Goal: Transaction & Acquisition: Book appointment/travel/reservation

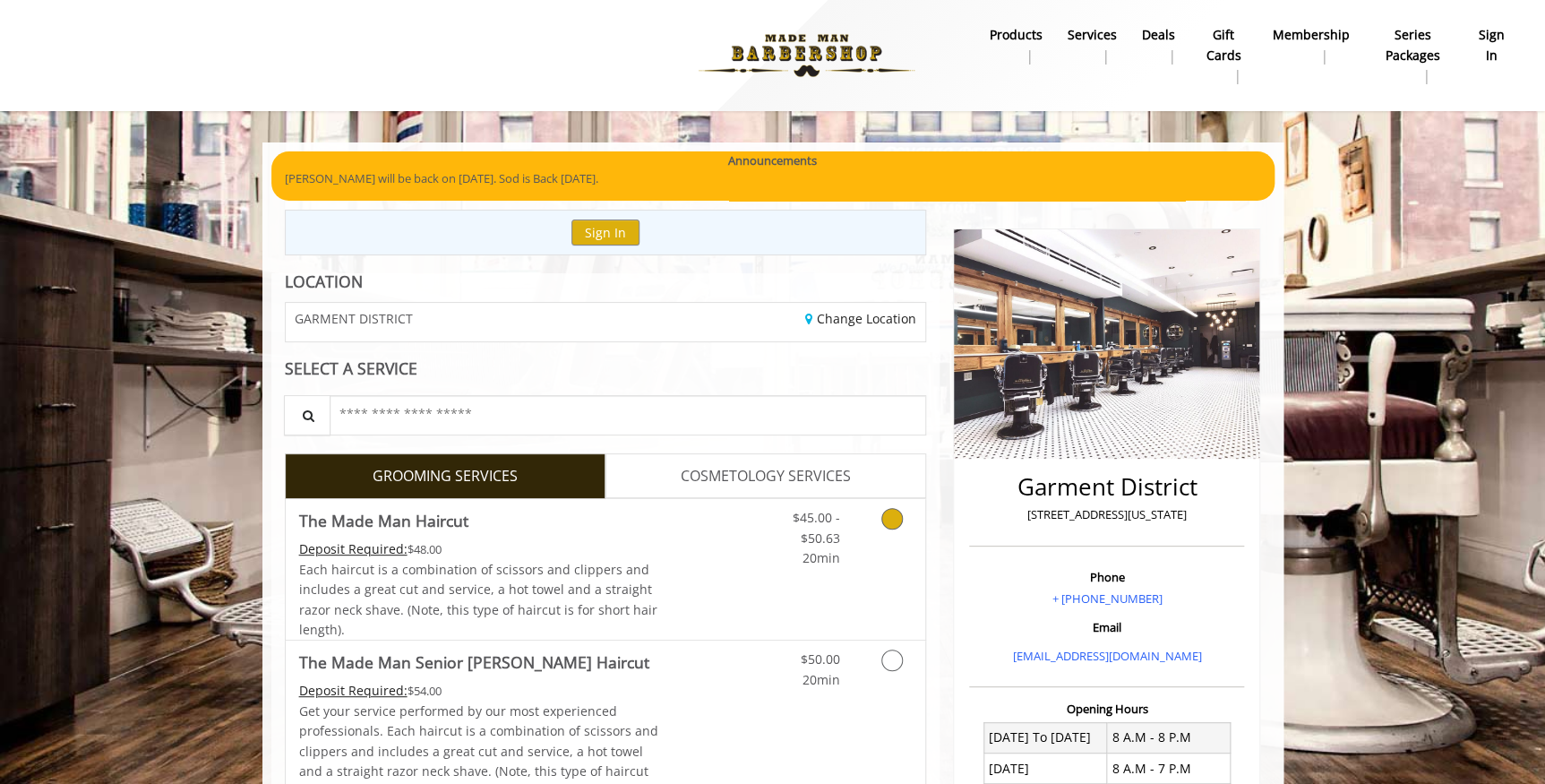
click at [892, 520] on icon "Grooming services" at bounding box center [893, 518] width 21 height 21
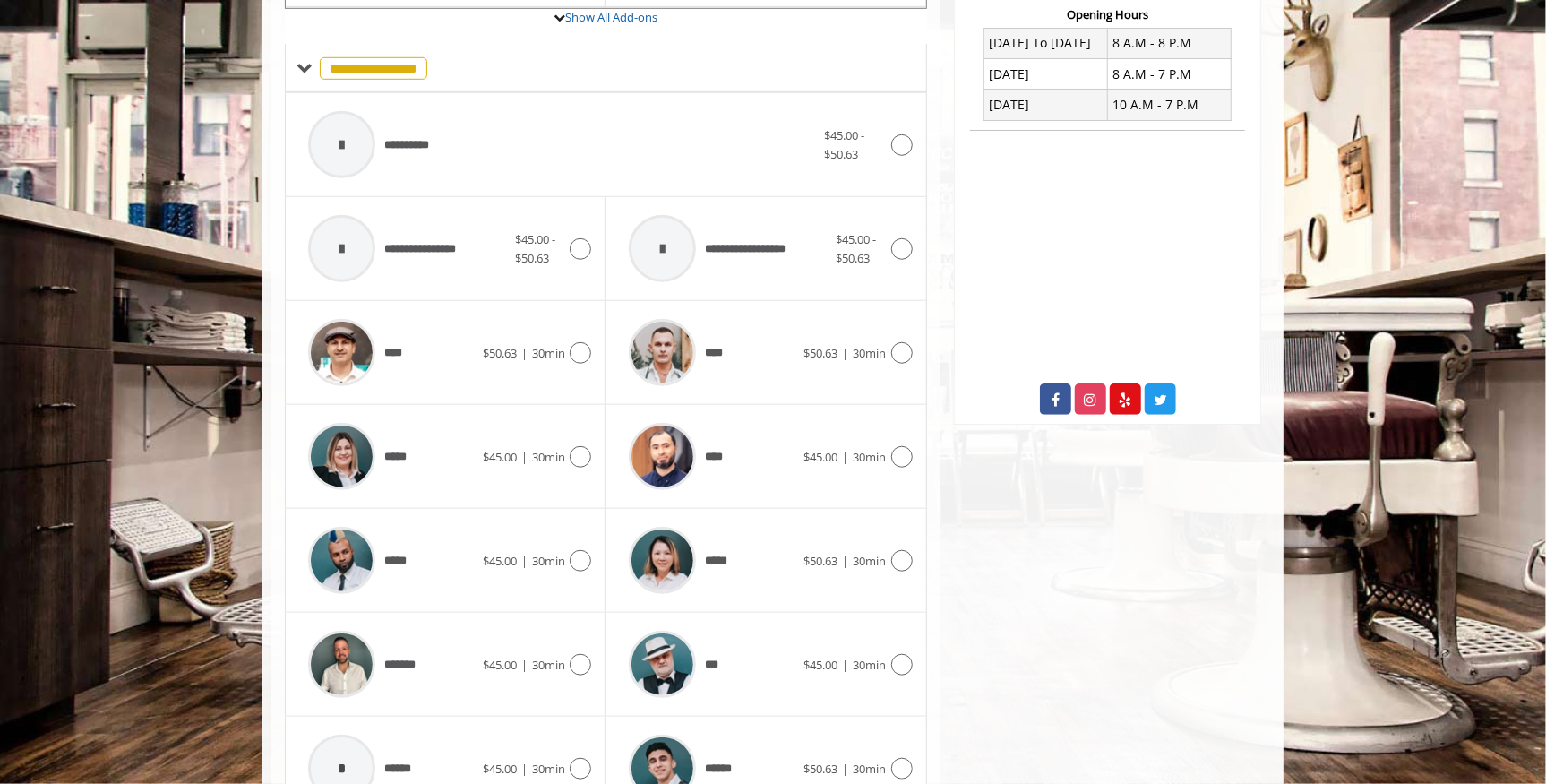
scroll to position [699, 0]
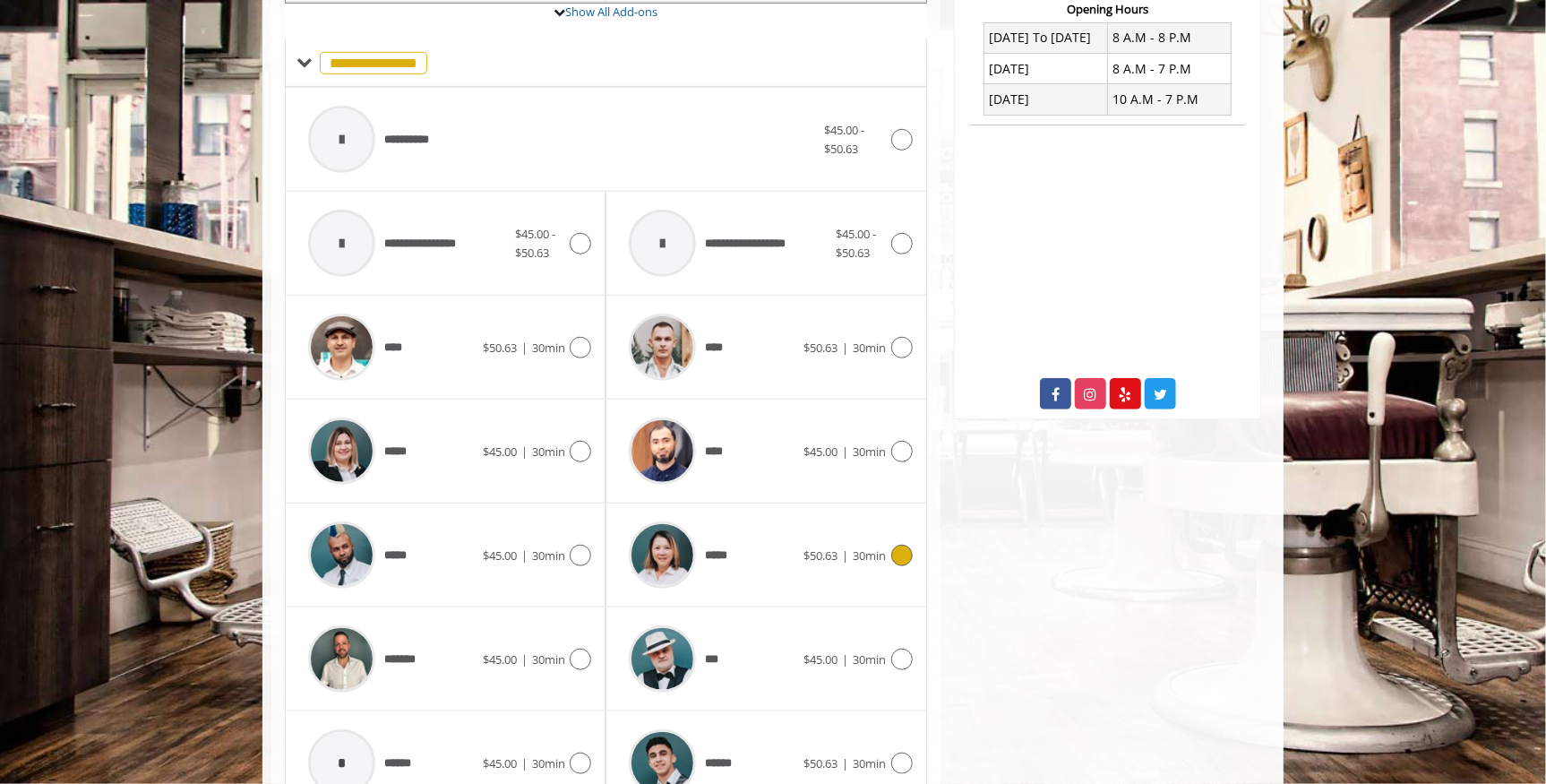
click at [896, 551] on icon at bounding box center [902, 556] width 21 height 21
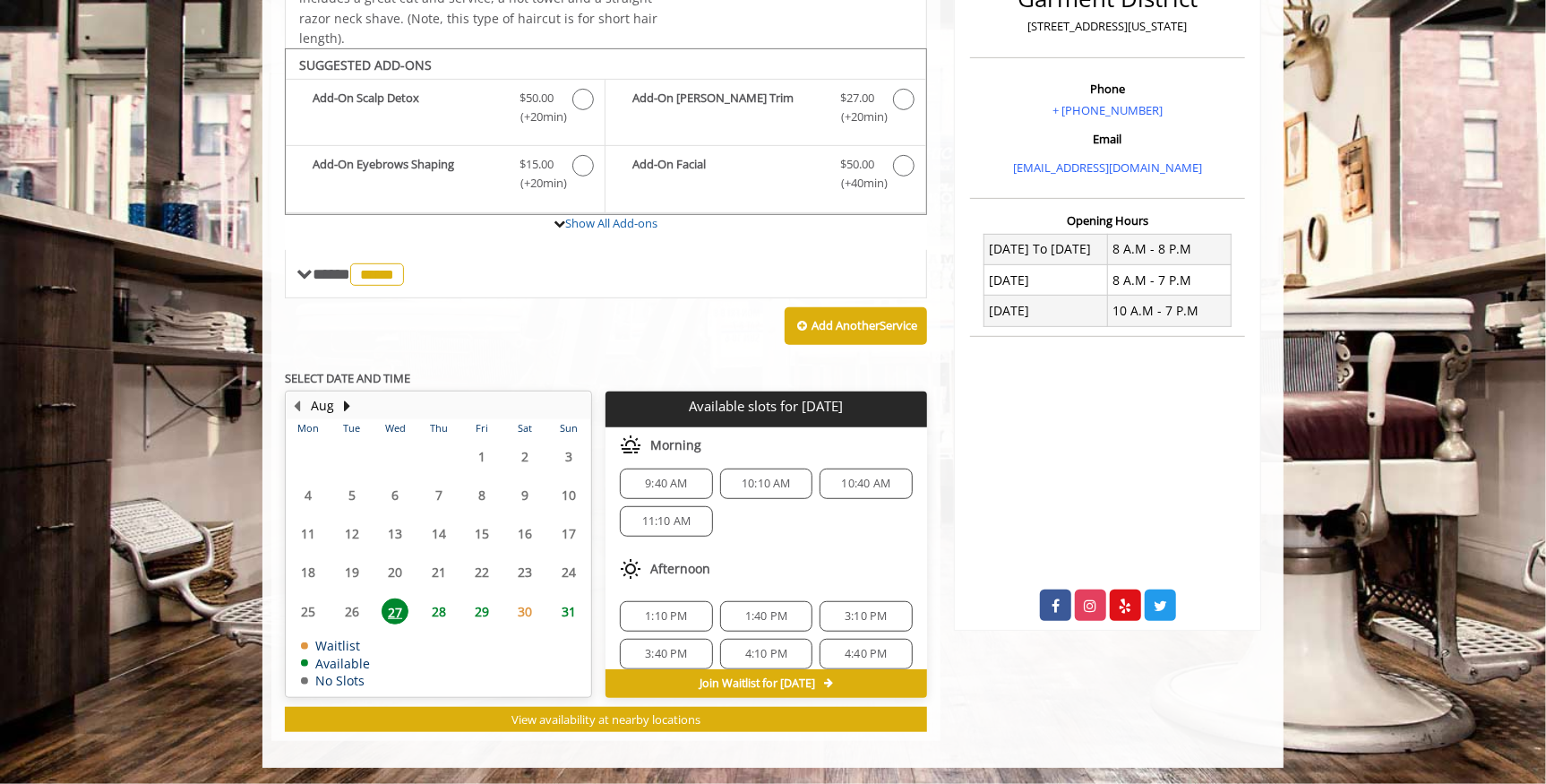
scroll to position [0, 0]
click at [672, 529] on span "11:10 AM" at bounding box center [667, 530] width 49 height 15
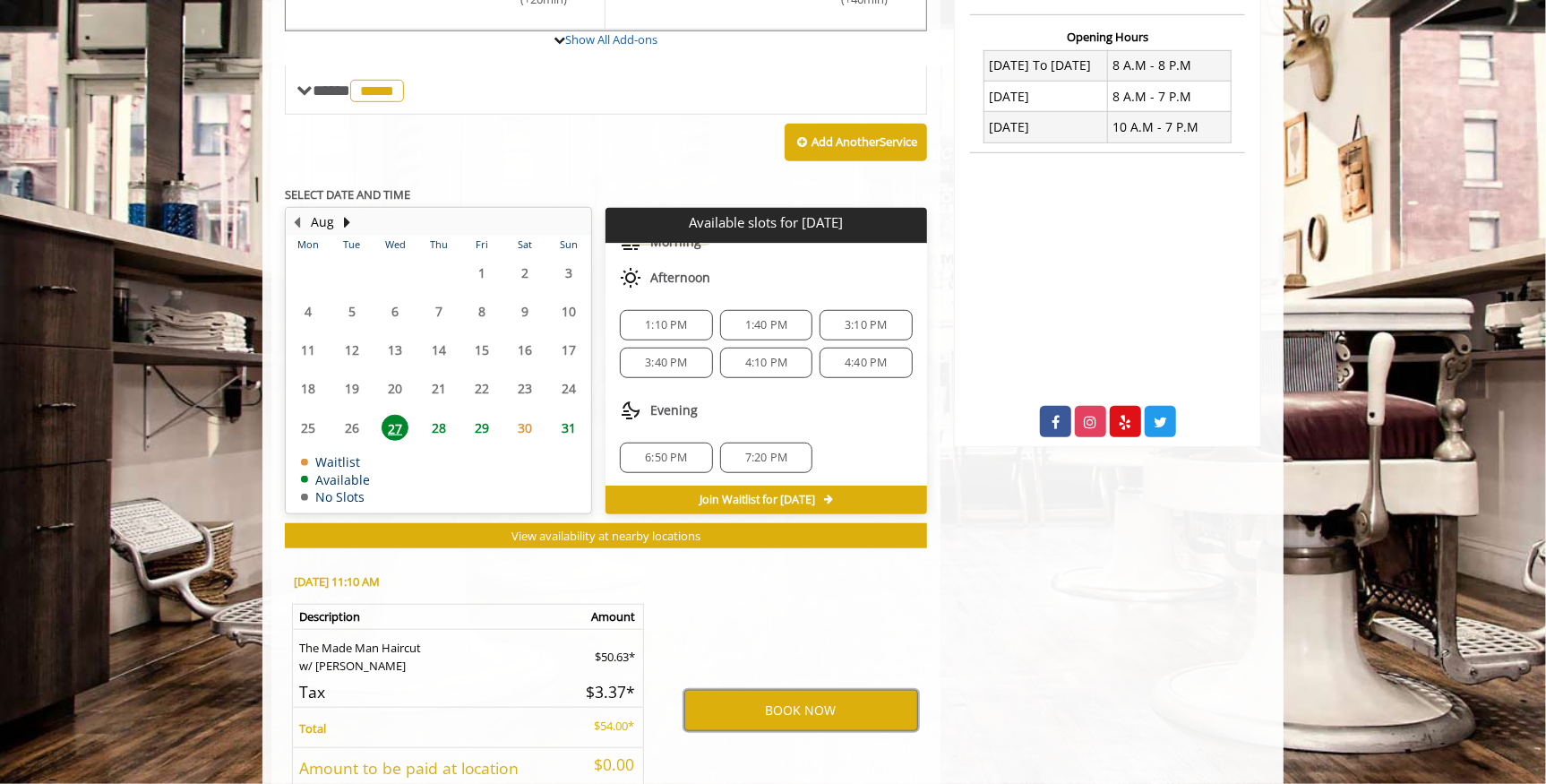
scroll to position [811, 0]
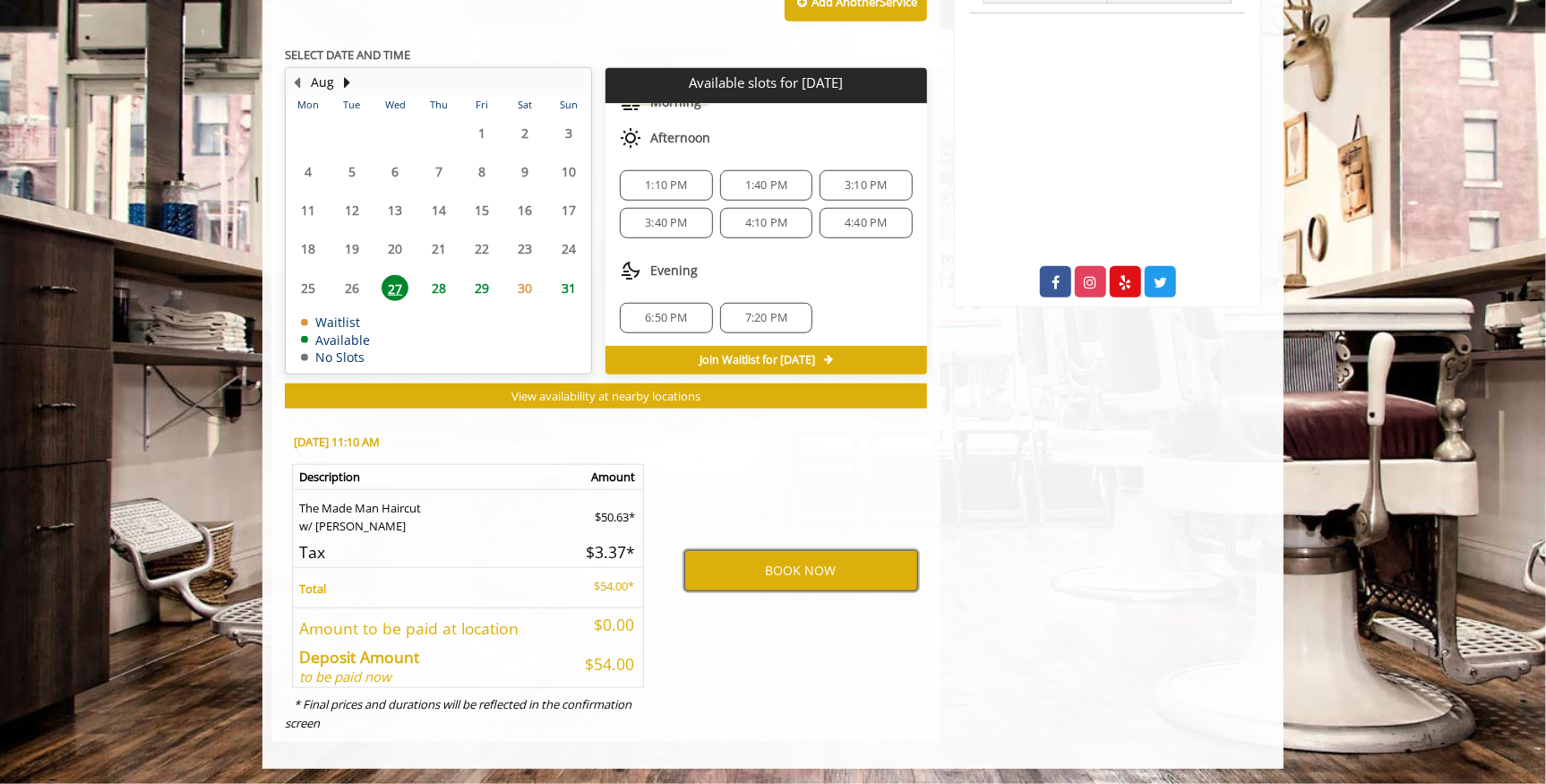
click at [841, 572] on button "BOOK NOW" at bounding box center [801, 570] width 233 height 41
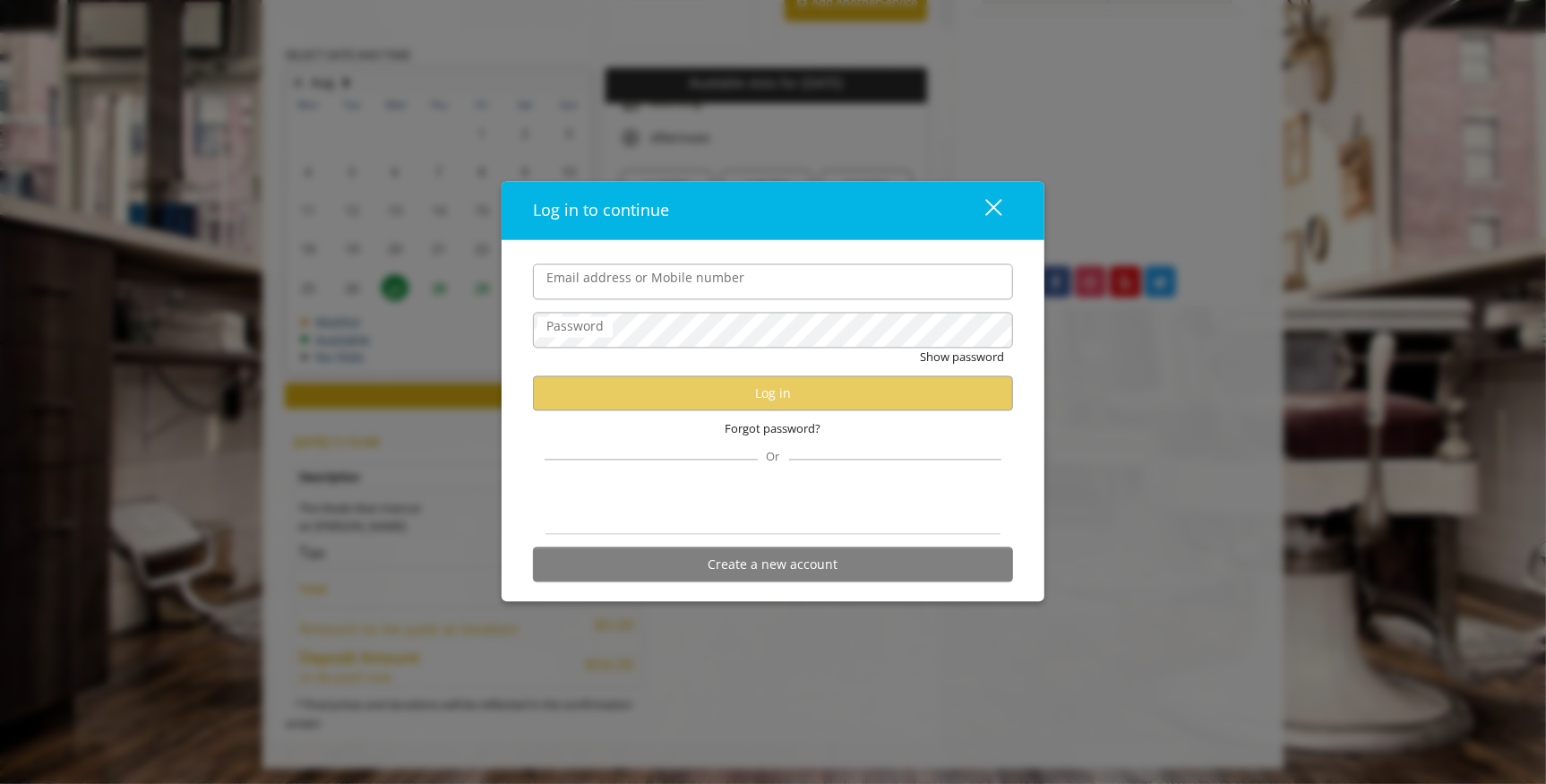
click at [741, 282] on input "Email address or Mobile number" at bounding box center [773, 282] width 481 height 36
type input "**********"
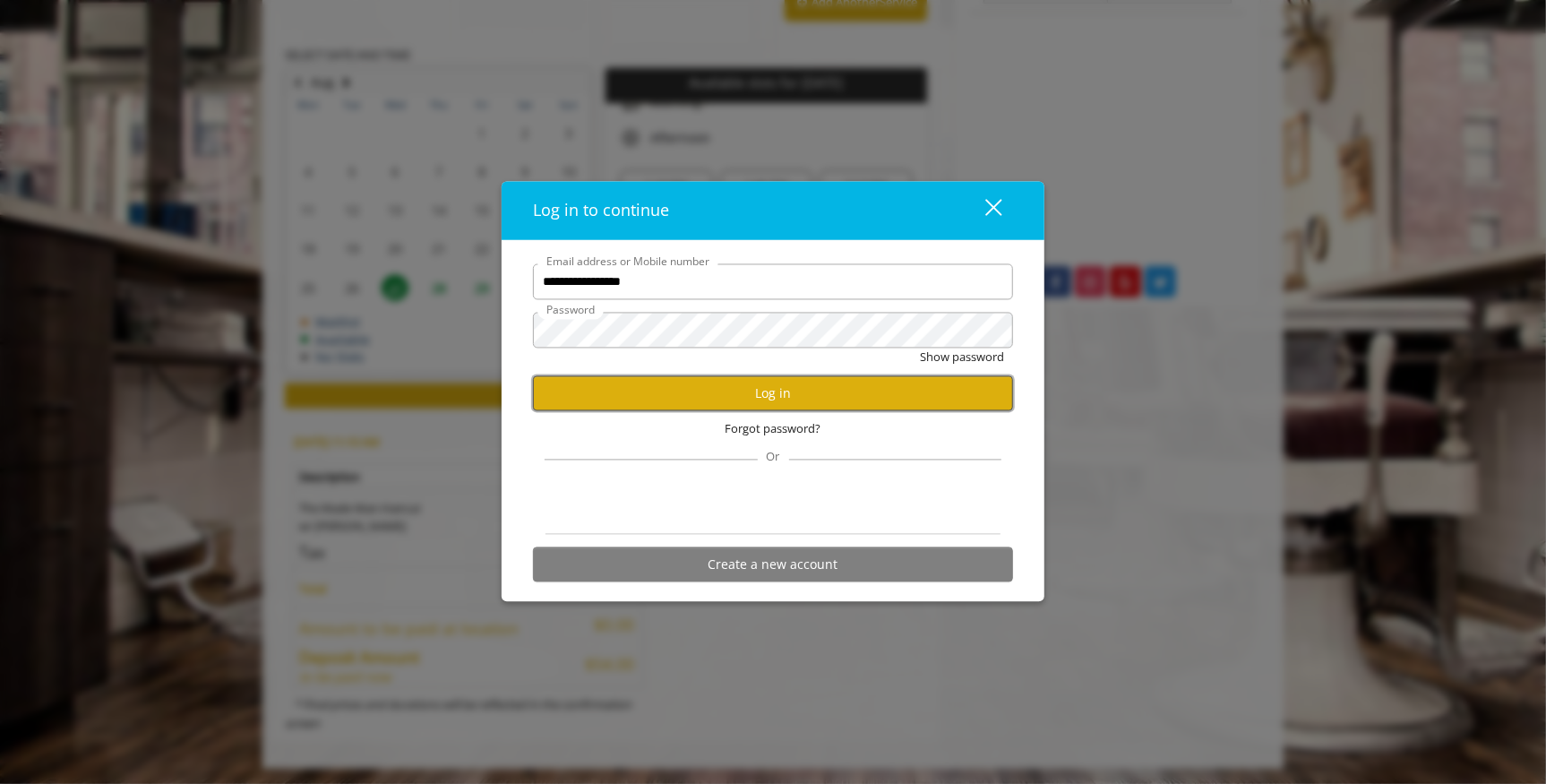
click at [820, 396] on button "Log in" at bounding box center [773, 393] width 481 height 35
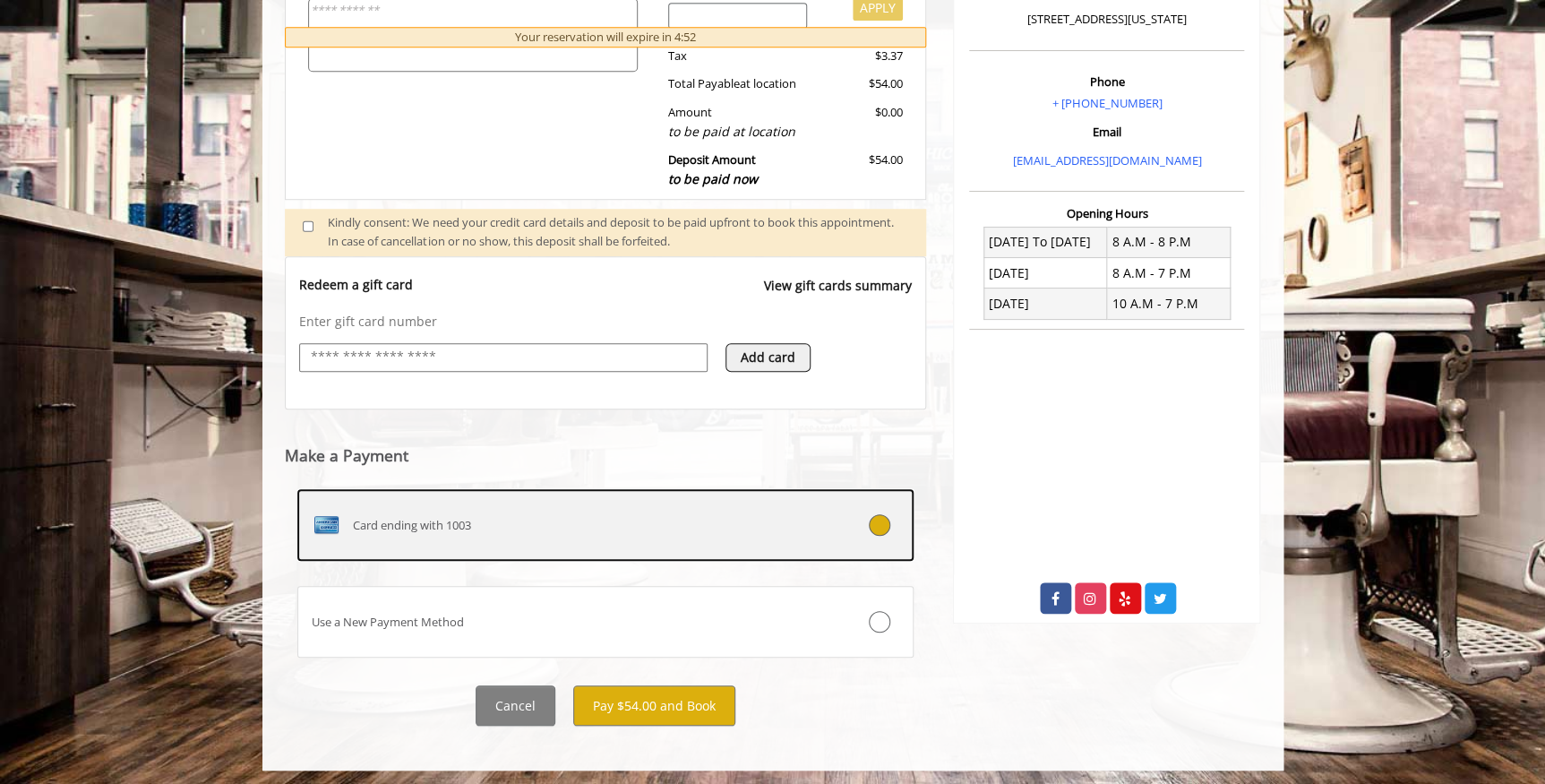
scroll to position [499, 0]
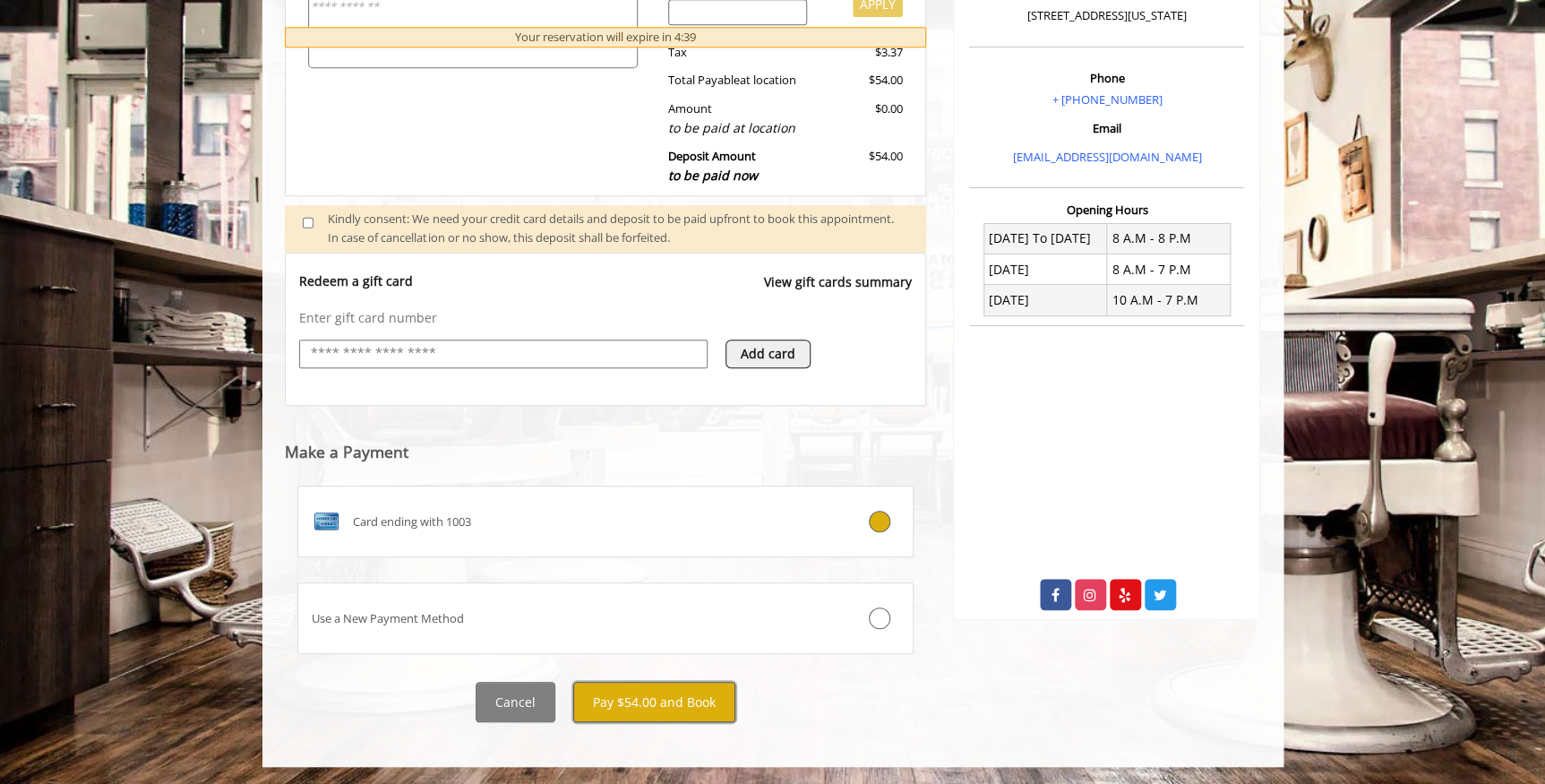
click at [697, 701] on button "Pay $54.00 and Book" at bounding box center [654, 701] width 162 height 40
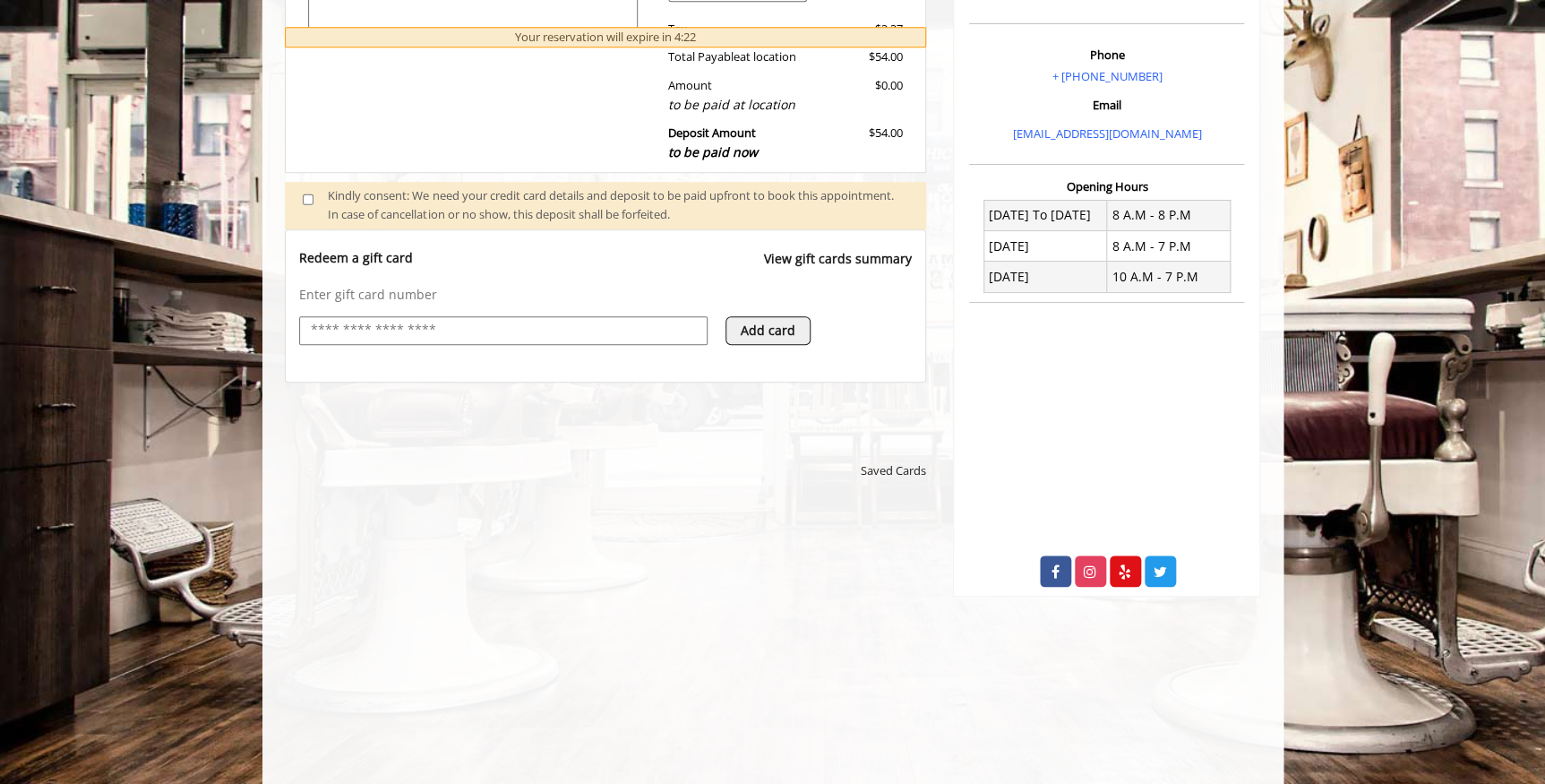
scroll to position [569, 0]
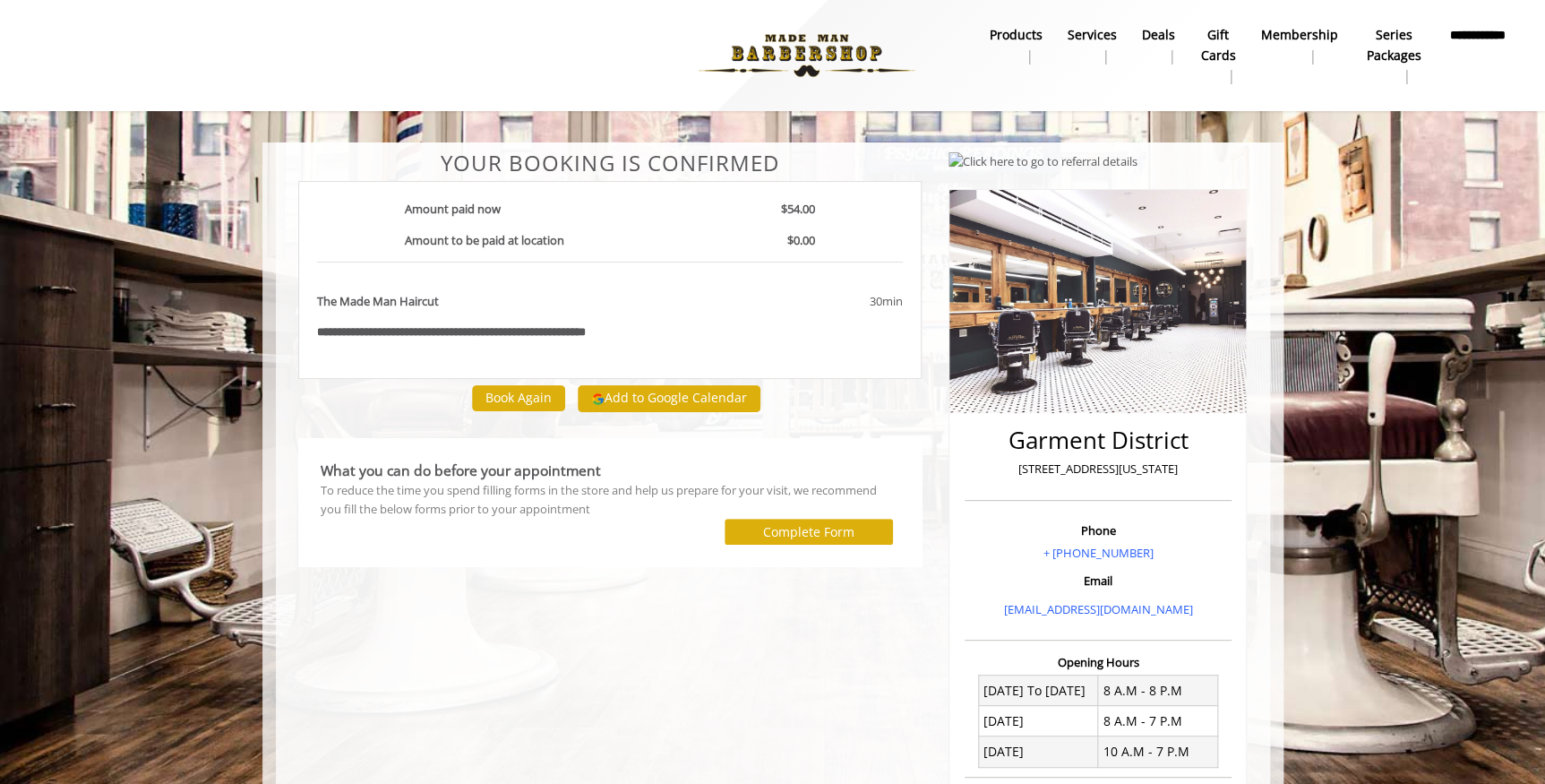
click at [1096, 30] on b "Services" at bounding box center [1092, 35] width 49 height 20
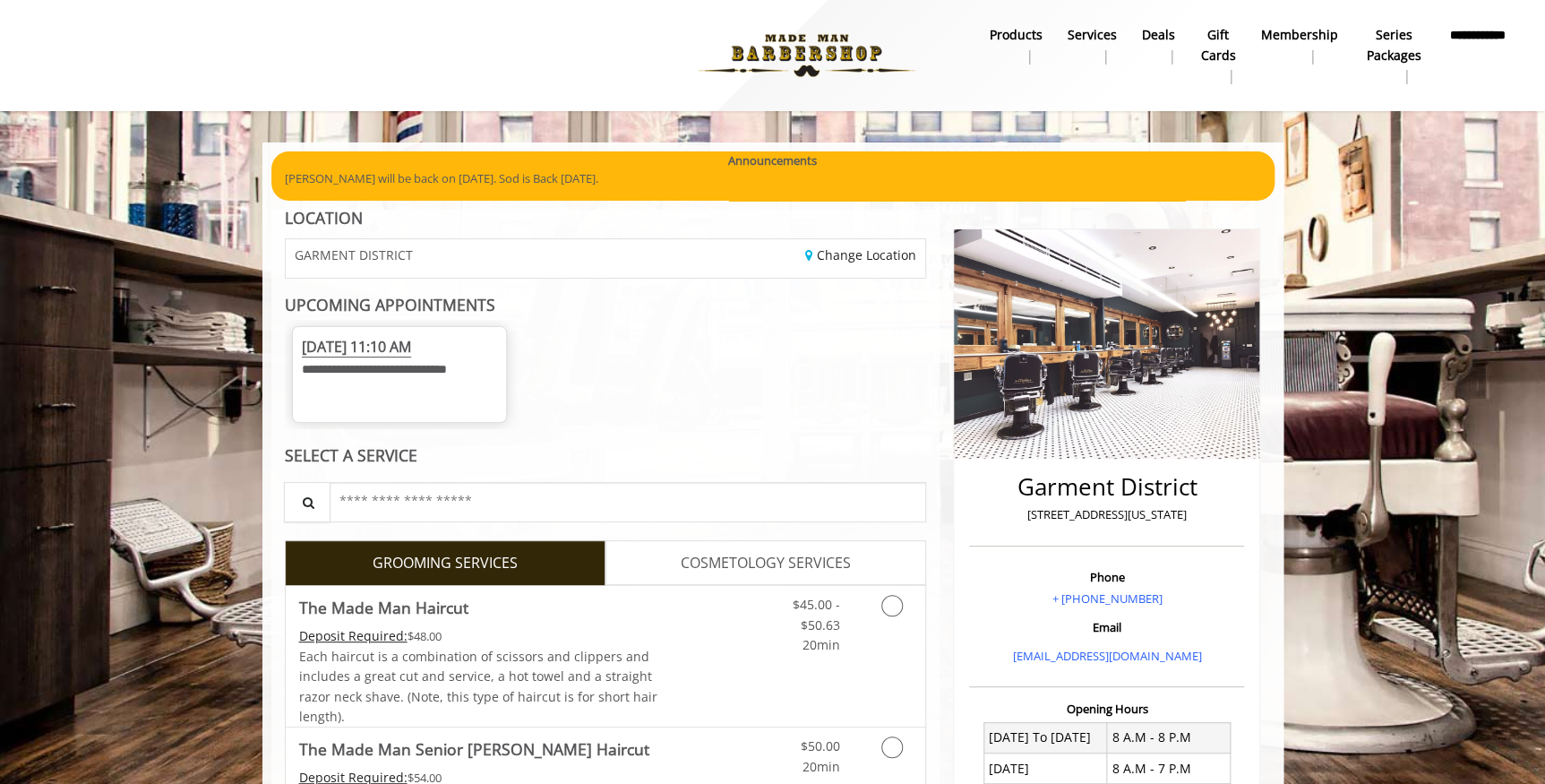
click at [738, 566] on span "COSMETOLOGY SERVICES" at bounding box center [766, 563] width 170 height 23
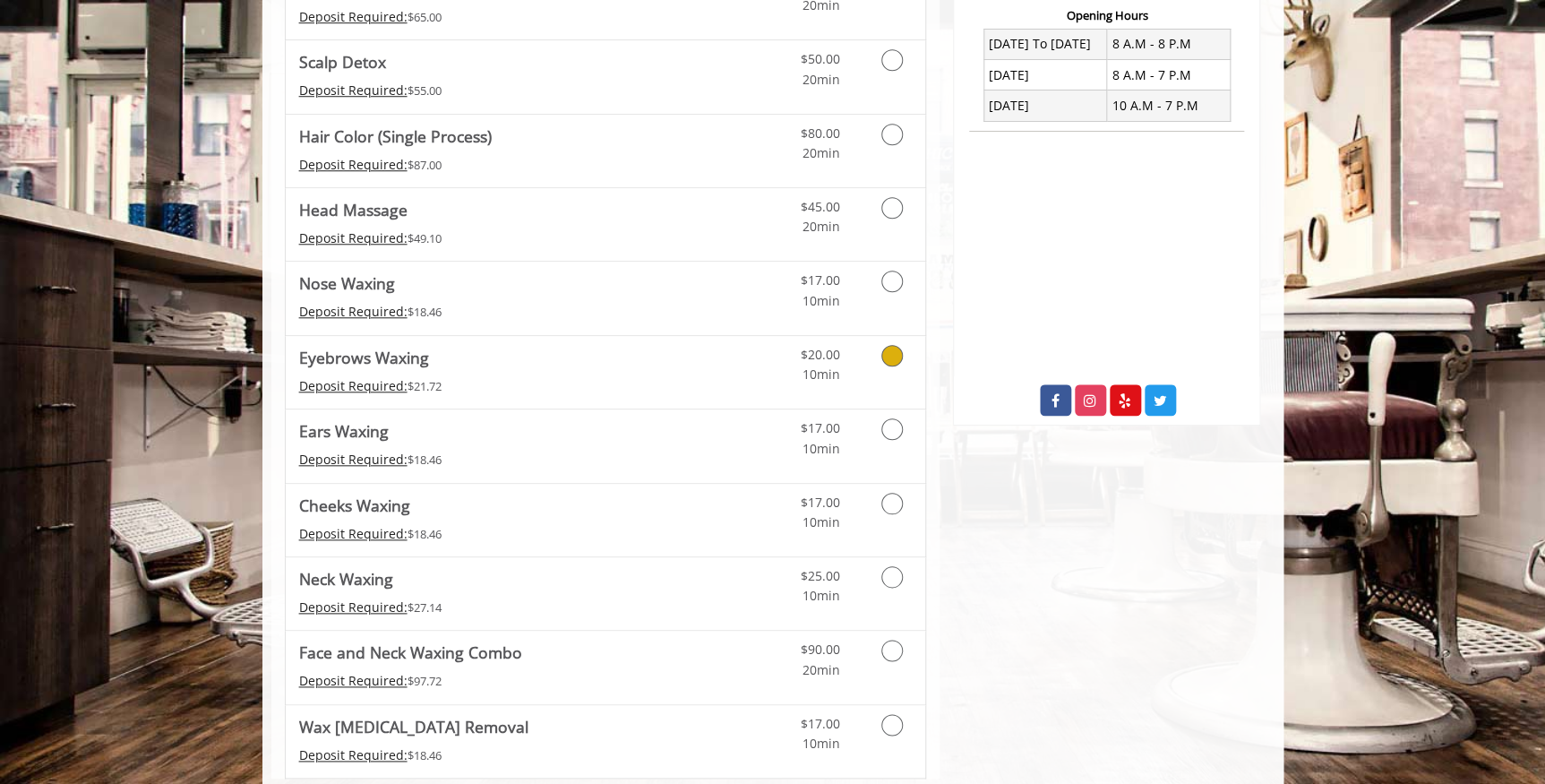
scroll to position [731, 0]
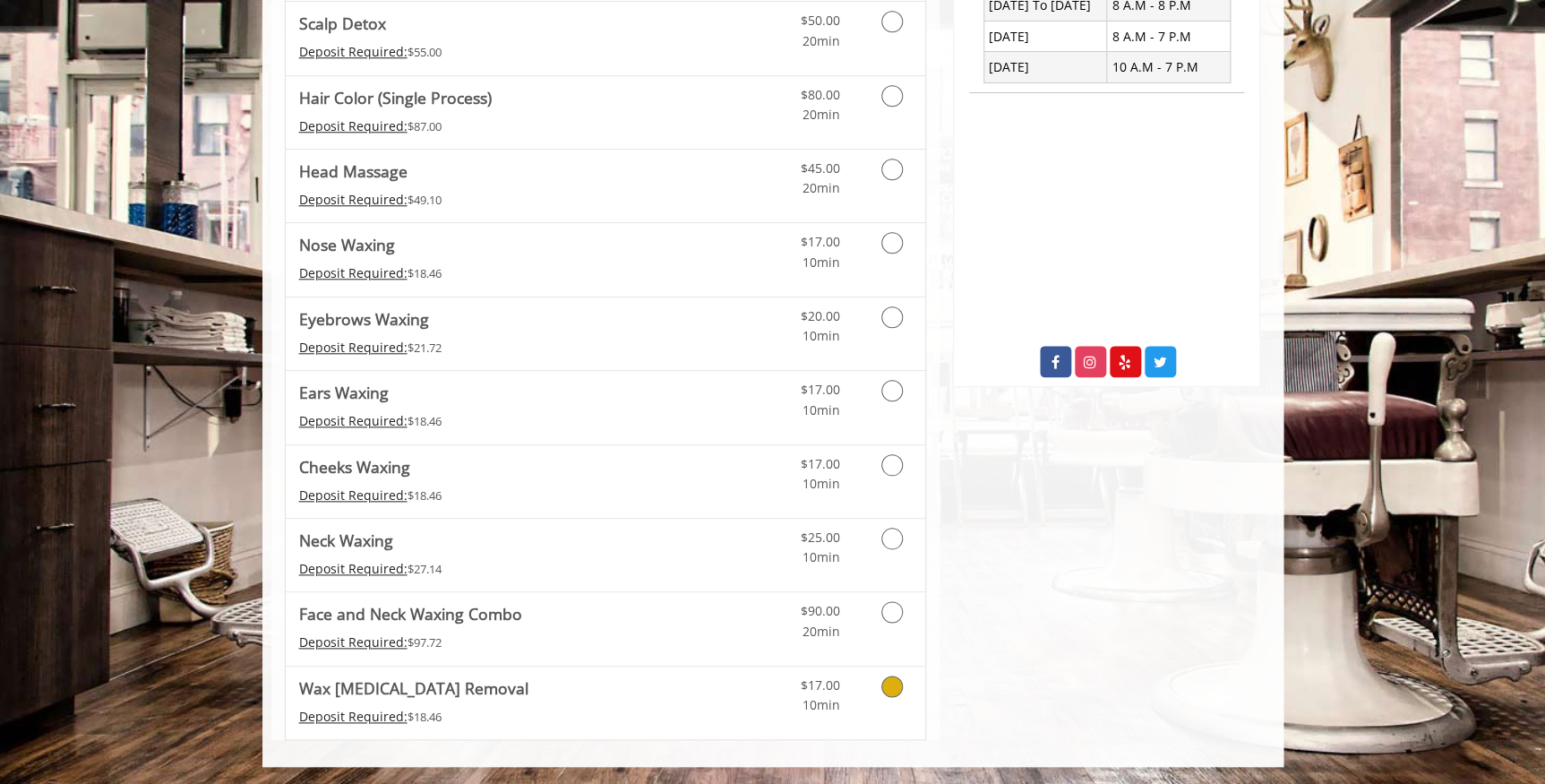
click at [384, 685] on Removal "Wax Blackhead Removal" at bounding box center [413, 688] width 230 height 25
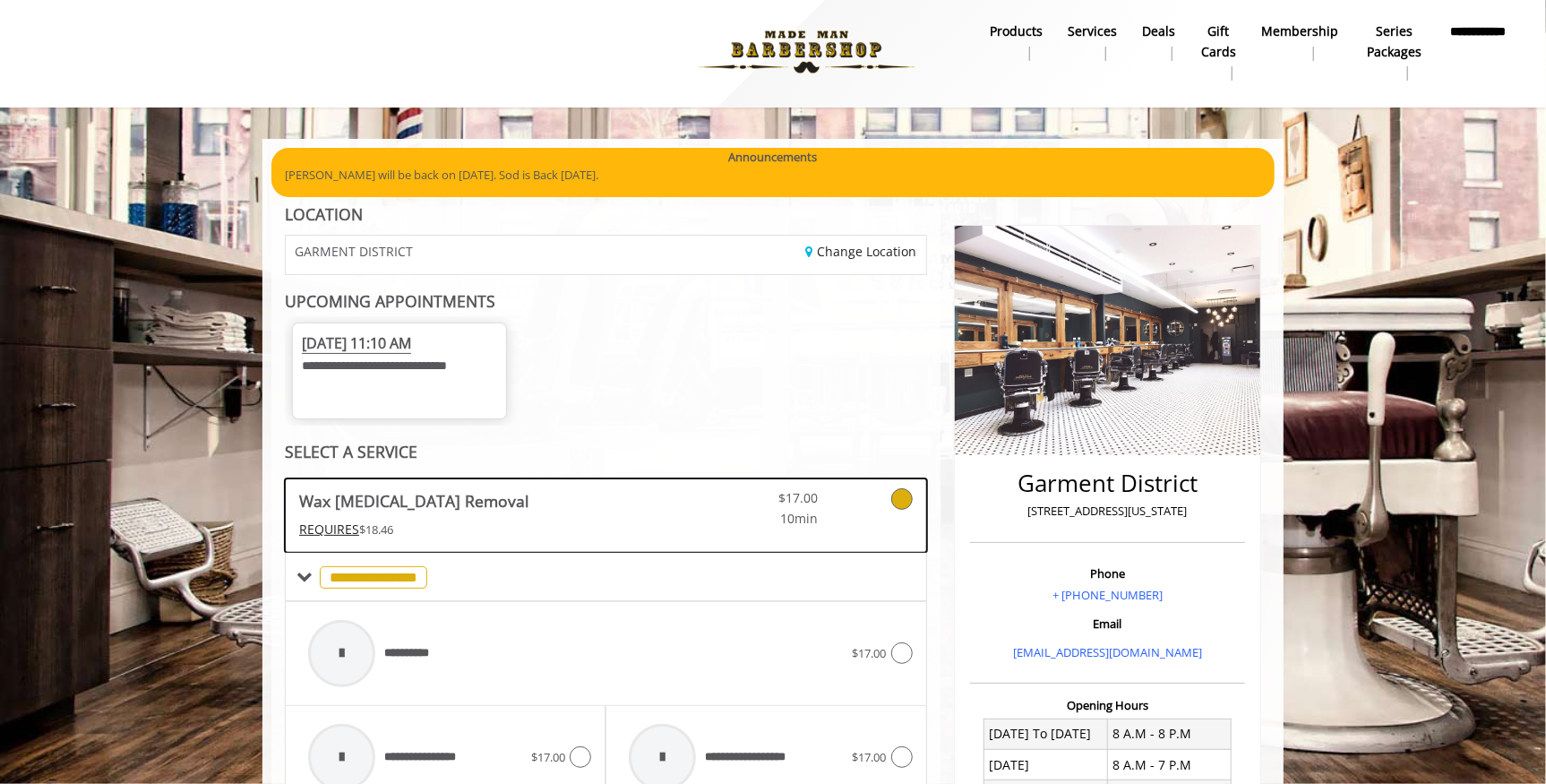
scroll to position [0, 0]
